Goal: Task Accomplishment & Management: Manage account settings

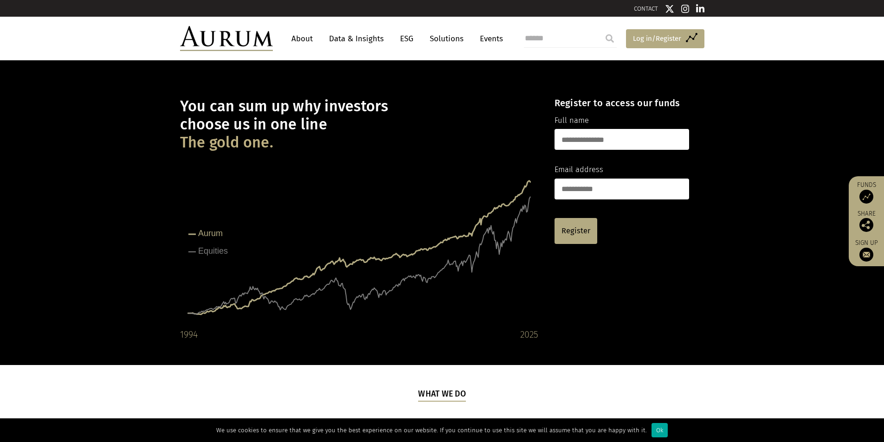
click at [669, 37] on span "Log in/Register" at bounding box center [657, 38] width 48 height 11
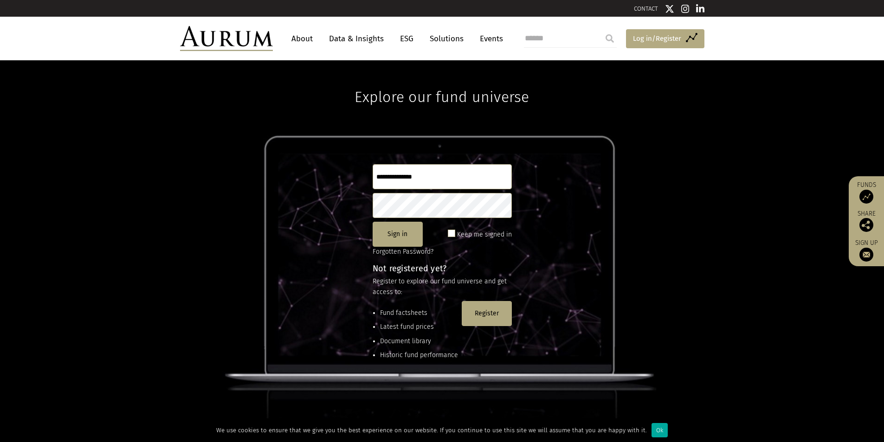
click at [633, 39] on span "Log in/Register" at bounding box center [657, 38] width 48 height 11
click at [392, 175] on input "text" at bounding box center [442, 176] width 139 height 25
type input "**********"
click at [406, 230] on button "Sign in" at bounding box center [398, 234] width 50 height 25
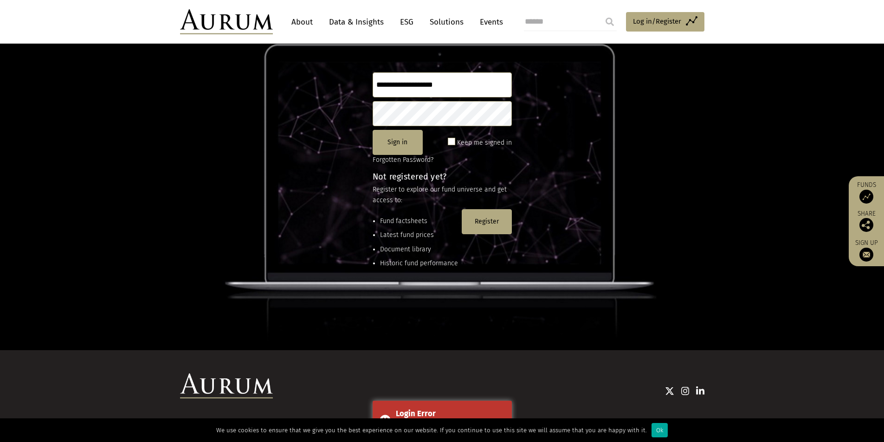
scroll to position [93, 0]
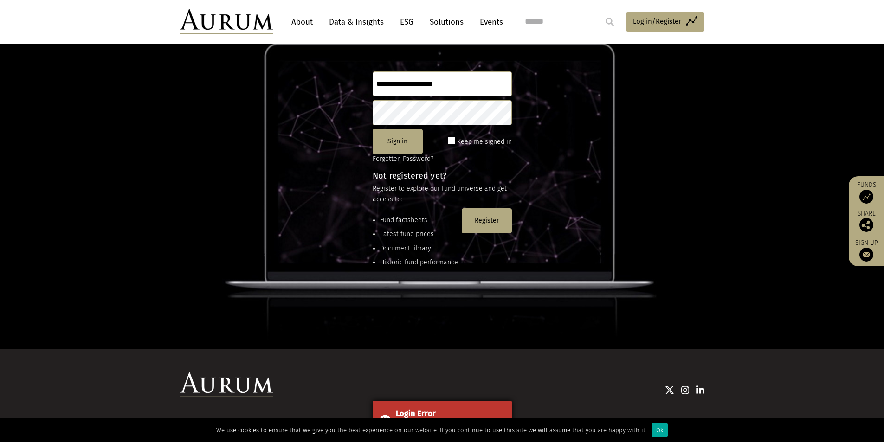
click at [432, 411] on div "Login Error" at bounding box center [450, 414] width 109 height 12
